Goal: Transaction & Acquisition: Download file/media

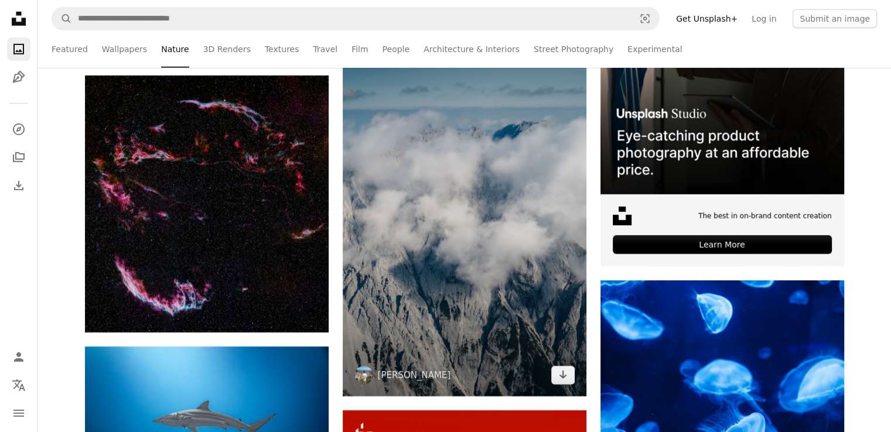
scroll to position [3643, 0]
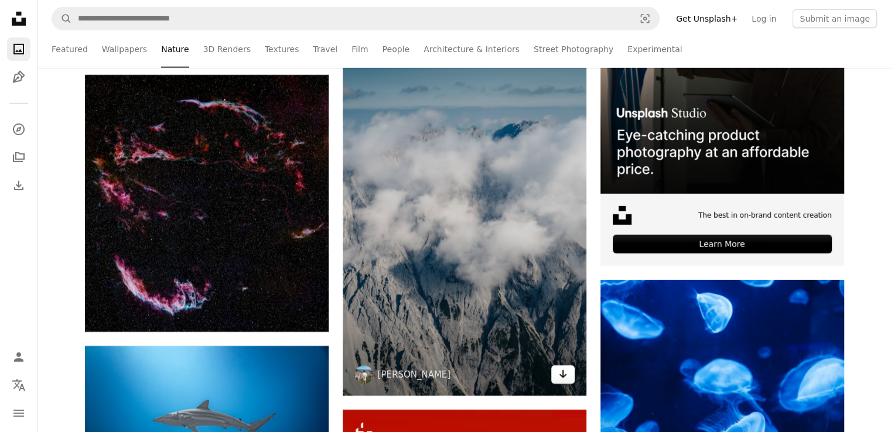
click at [559, 374] on icon "Arrow pointing down" at bounding box center [562, 374] width 9 height 14
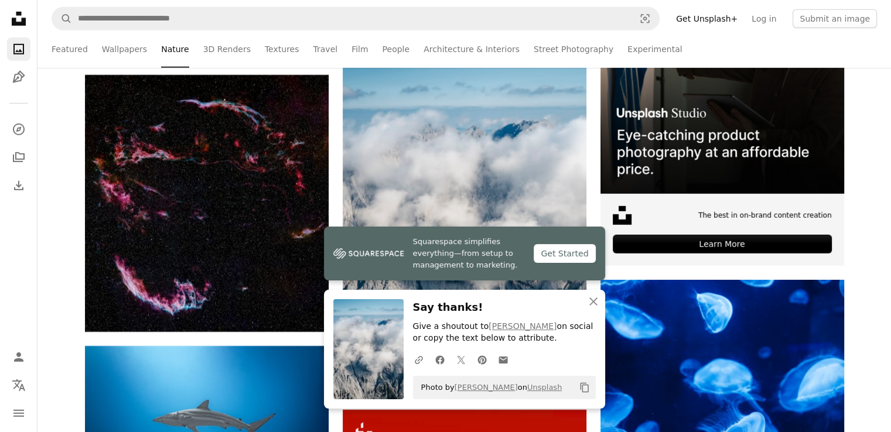
click at [461, 316] on h3 "Say thanks!" at bounding box center [504, 307] width 183 height 17
click at [591, 301] on icon "An X shape" at bounding box center [593, 302] width 14 height 14
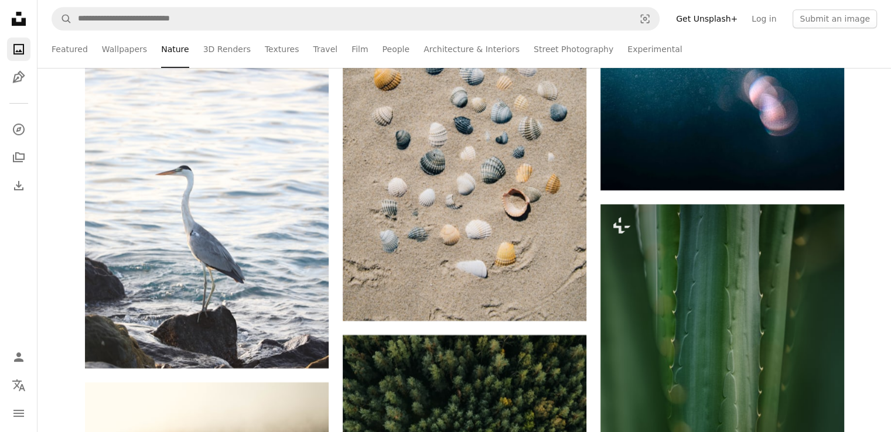
scroll to position [4655, 0]
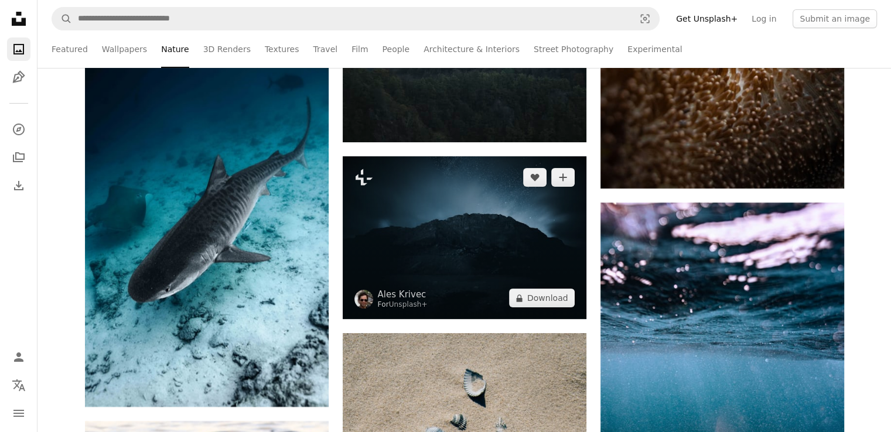
click at [533, 270] on img at bounding box center [465, 237] width 244 height 163
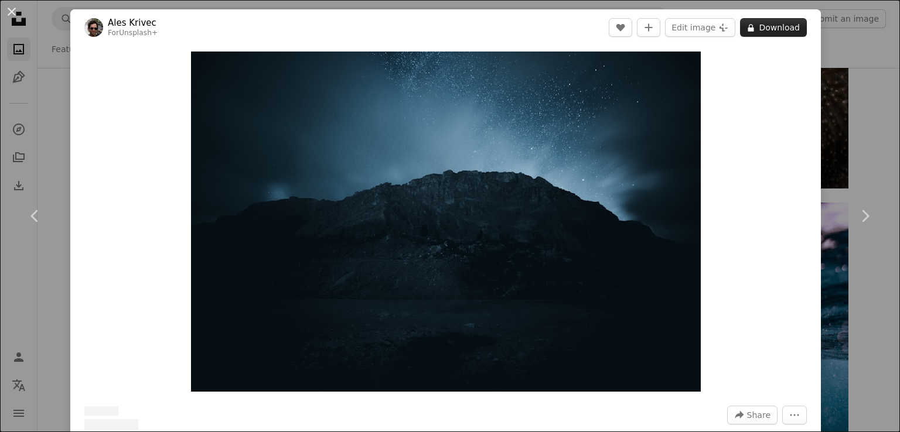
click at [757, 21] on button "A lock Download" at bounding box center [773, 27] width 67 height 19
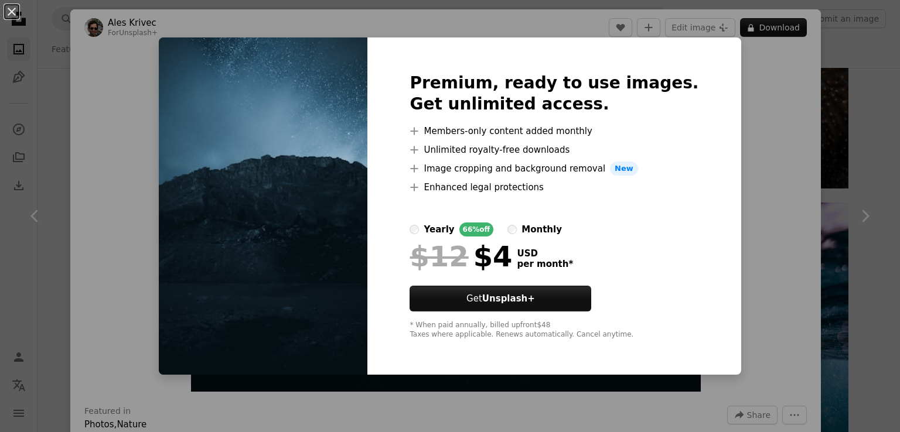
click at [344, 266] on img at bounding box center [263, 205] width 208 height 337
drag, startPoint x: 344, startPoint y: 266, endPoint x: 285, endPoint y: 220, distance: 75.6
click at [285, 220] on img at bounding box center [263, 205] width 208 height 337
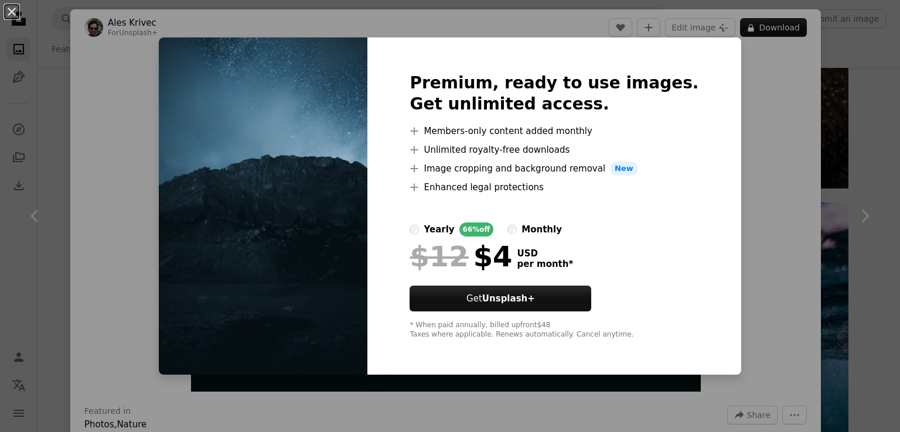
click at [285, 220] on img at bounding box center [263, 205] width 208 height 337
click at [286, 175] on img at bounding box center [263, 205] width 208 height 337
click at [535, 298] on strong "Unsplash+" at bounding box center [508, 298] width 53 height 11
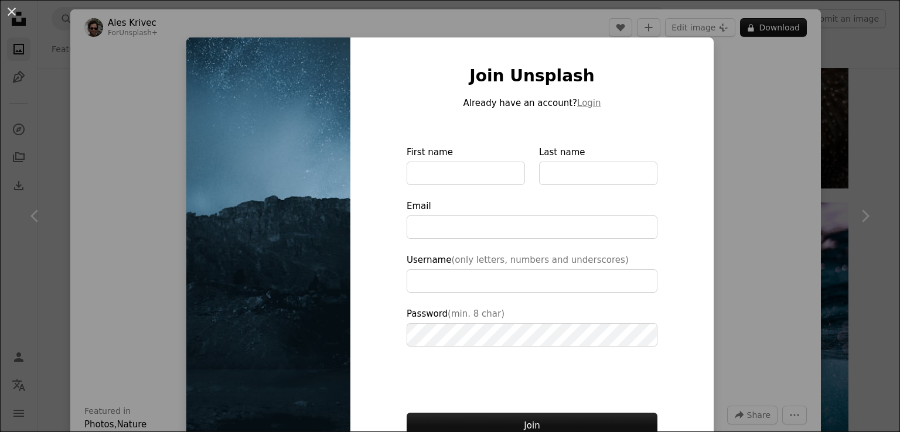
click at [762, 95] on div "An X shape Join Unsplash Already have an account? Login First name Last name Em…" at bounding box center [450, 216] width 900 height 432
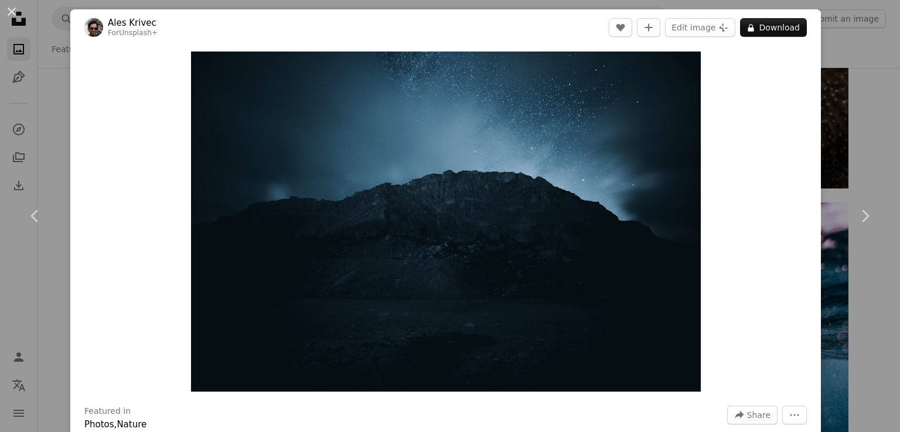
click at [762, 95] on div "Zoom in" at bounding box center [445, 222] width 750 height 352
click at [846, 59] on div "An X shape Chevron left Chevron right Ales Krivec For Unsplash+ A heart A plus …" at bounding box center [450, 216] width 900 height 432
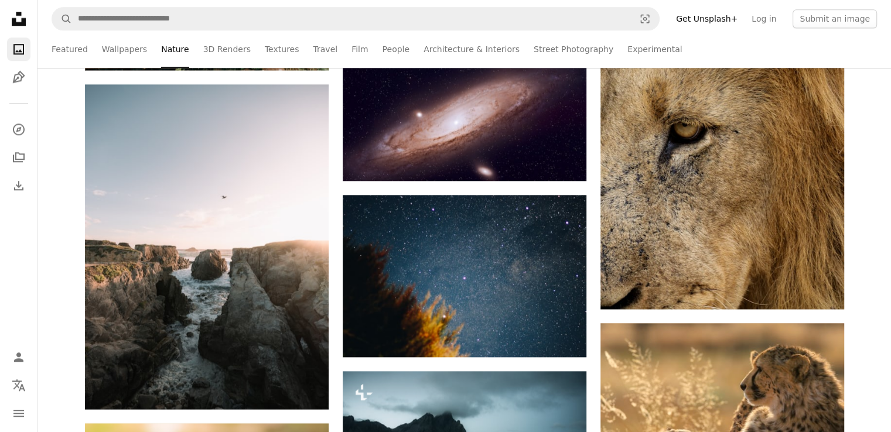
scroll to position [5925, 0]
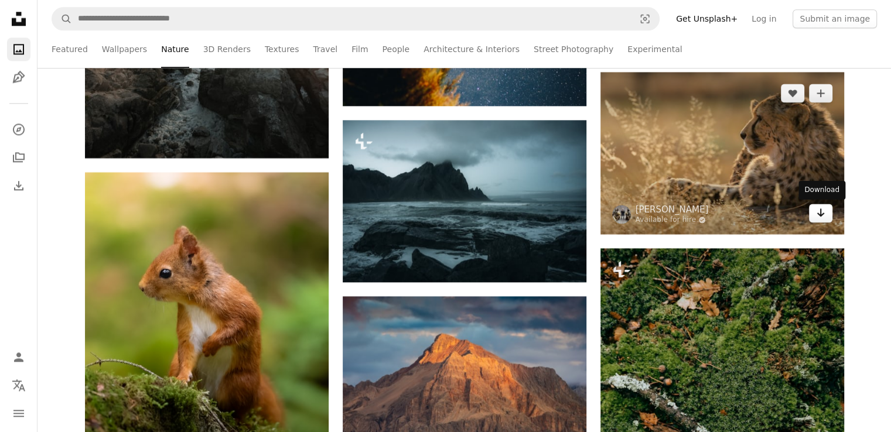
click at [820, 213] on icon "Arrow pointing down" at bounding box center [820, 213] width 9 height 14
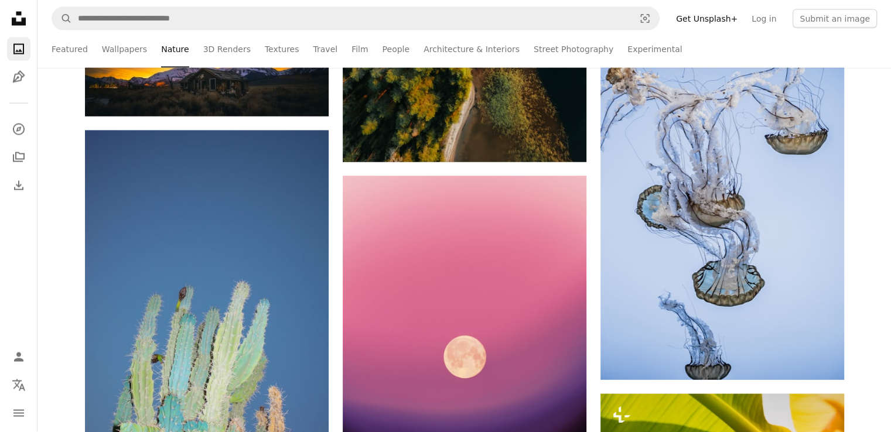
scroll to position [11020, 0]
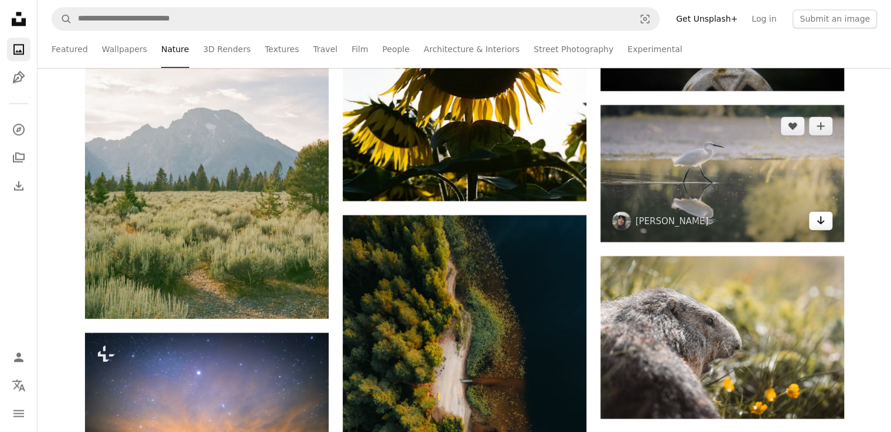
click at [832, 225] on link "Arrow pointing down" at bounding box center [820, 220] width 23 height 19
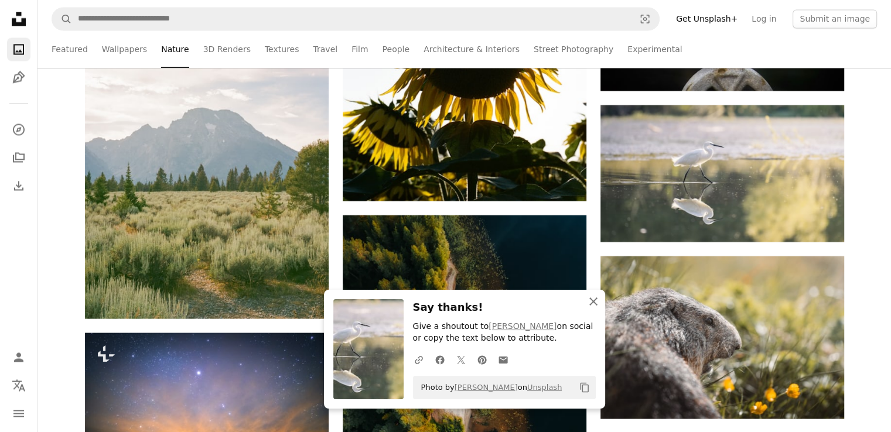
click at [596, 300] on icon "An X shape" at bounding box center [593, 302] width 14 height 14
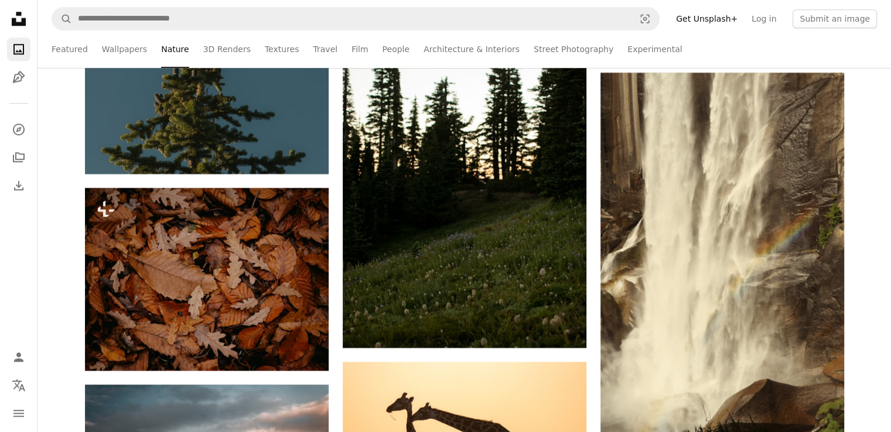
scroll to position [14681, 0]
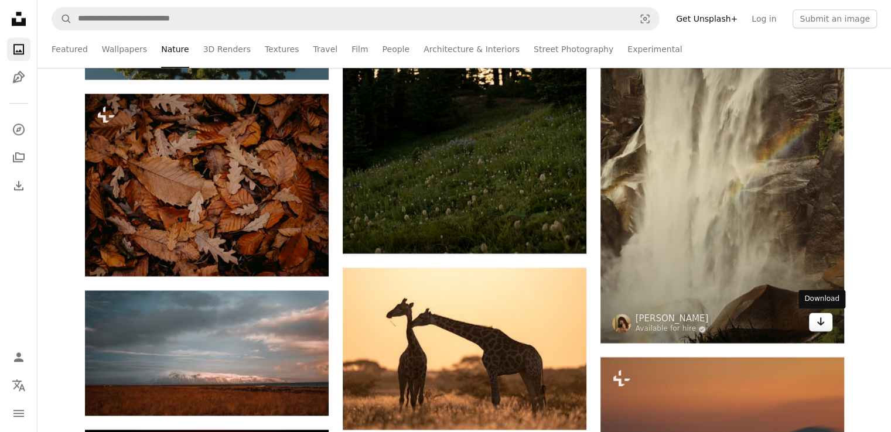
click at [820, 322] on icon "Download" at bounding box center [820, 321] width 8 height 8
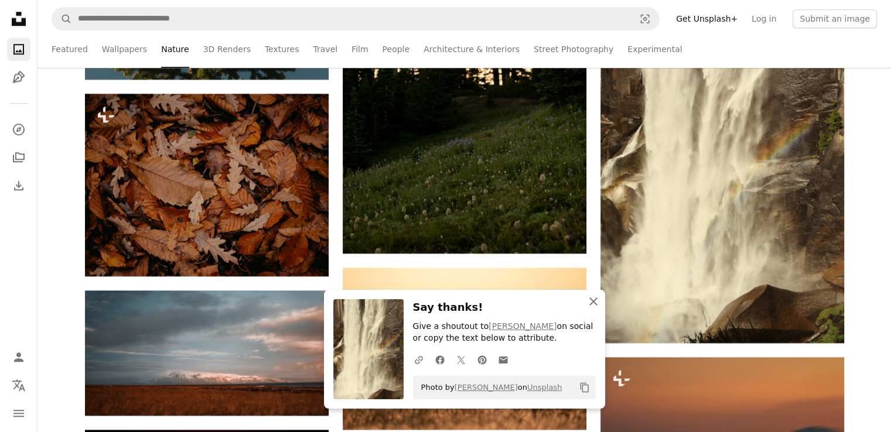
click at [592, 299] on icon "An X shape" at bounding box center [593, 302] width 14 height 14
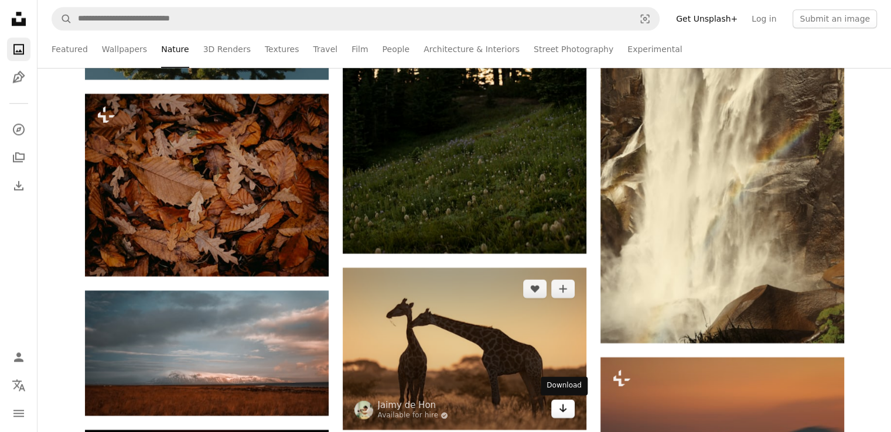
click at [567, 415] on link "Arrow pointing down" at bounding box center [562, 408] width 23 height 19
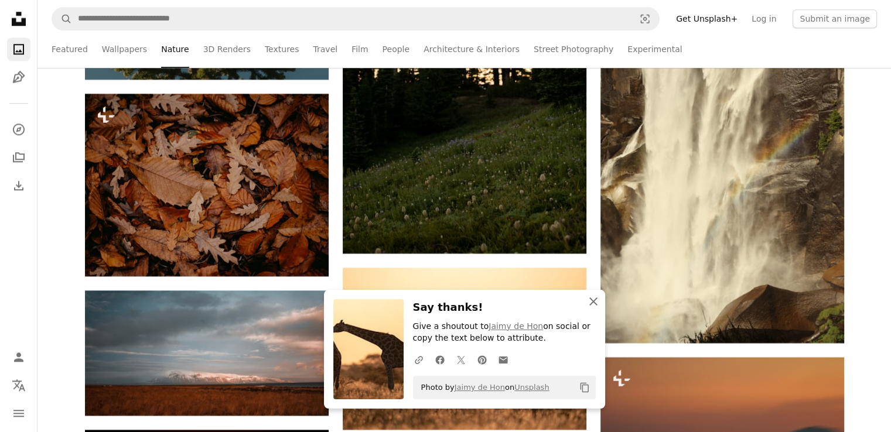
click at [593, 308] on icon "An X shape" at bounding box center [593, 302] width 14 height 14
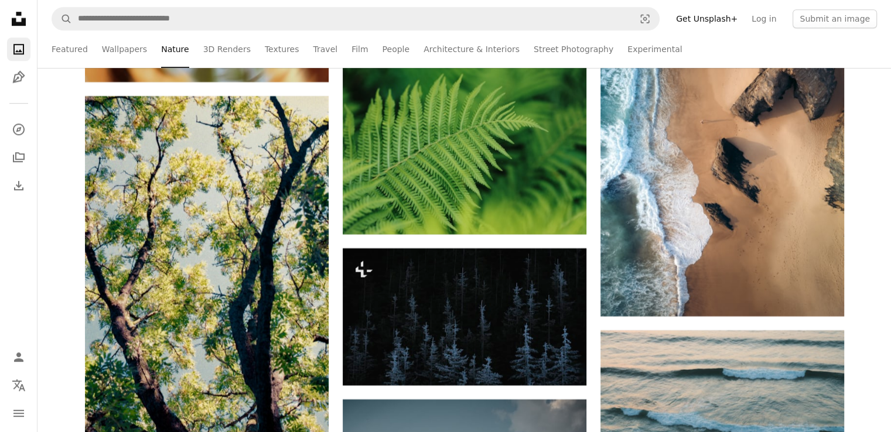
scroll to position [19119, 0]
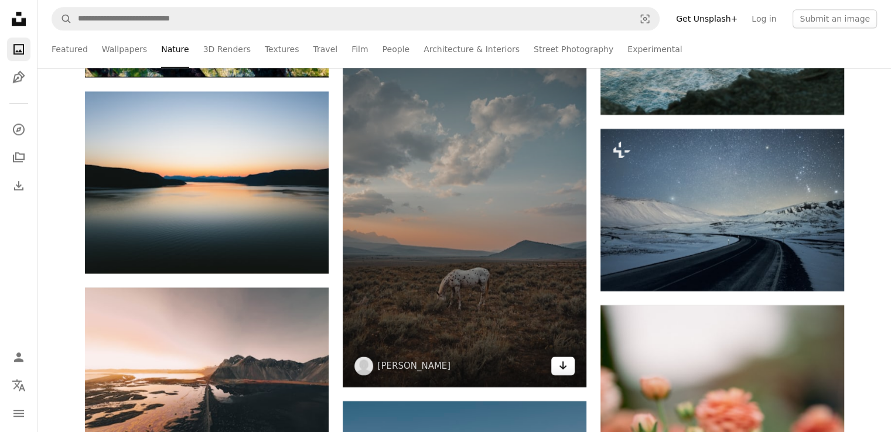
click at [565, 373] on link "Arrow pointing down" at bounding box center [562, 366] width 23 height 19
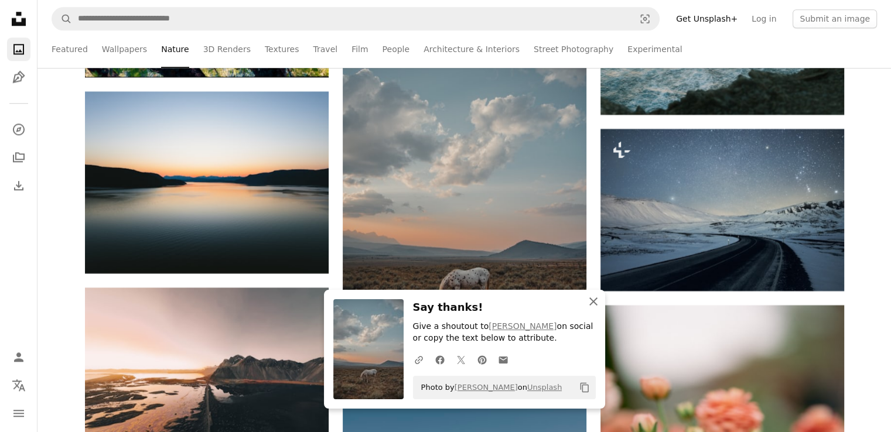
click at [592, 301] on icon "button" at bounding box center [593, 301] width 8 height 8
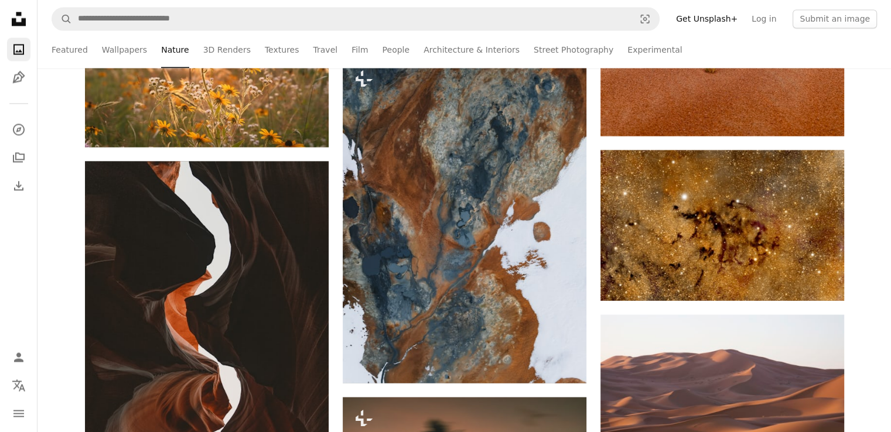
scroll to position [20371, 0]
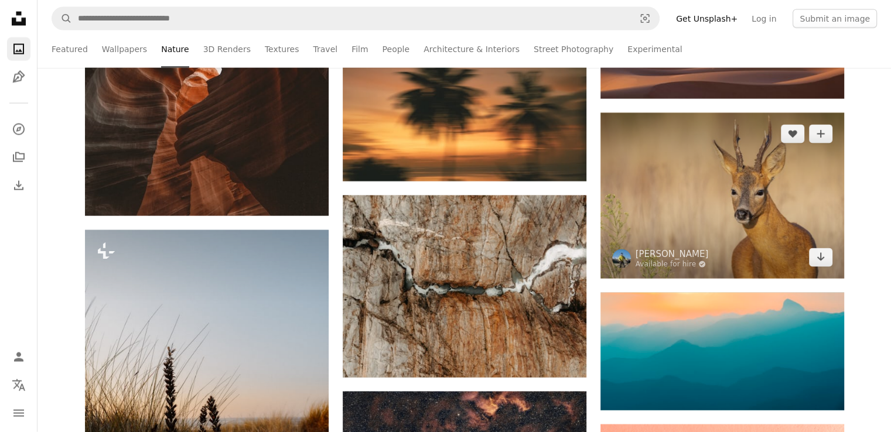
click at [658, 230] on img at bounding box center [722, 196] width 244 height 166
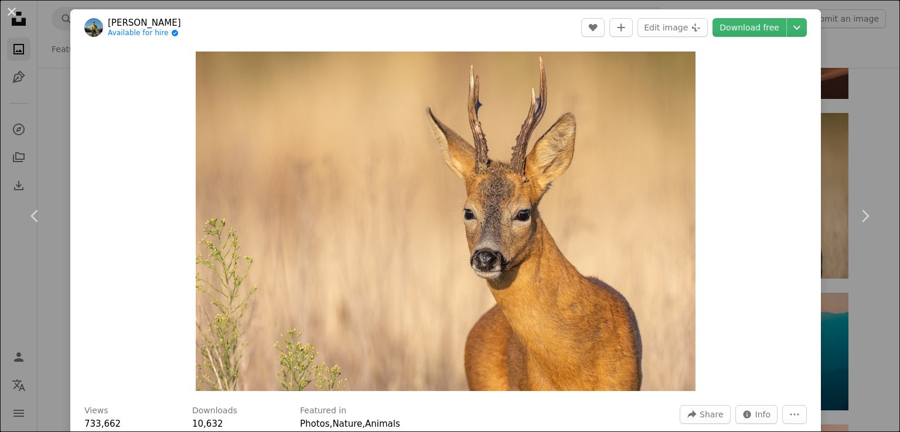
click at [819, 71] on div "An X shape Chevron left Chevron right [PERSON_NAME] Available for hire A checkm…" at bounding box center [450, 216] width 900 height 432
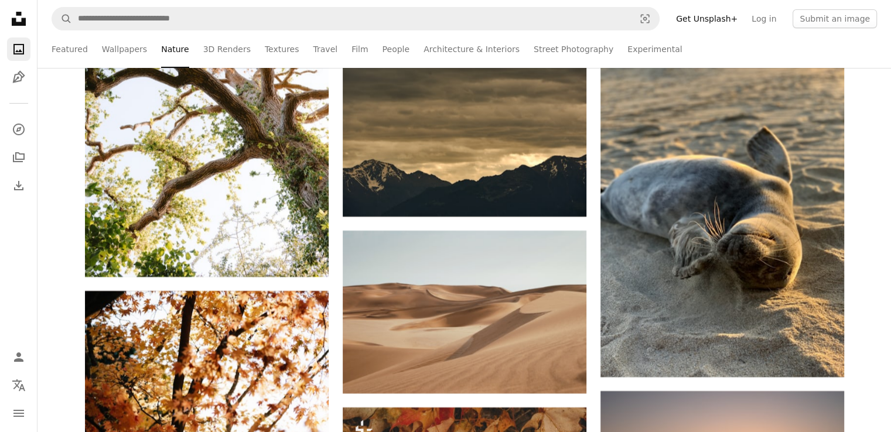
scroll to position [22541, 0]
